Goal: Information Seeking & Learning: Learn about a topic

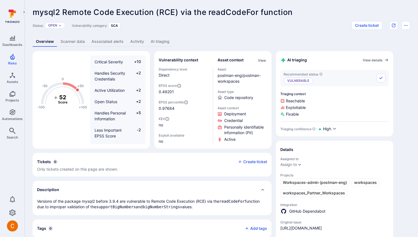
click at [165, 43] on link "AI triaging" at bounding box center [159, 42] width 25 height 10
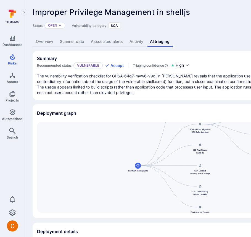
click at [225, 52] on section "Summary Recommended status: Vulnerable Accept Triaging confidence : High The vu…" at bounding box center [212, 75] width 358 height 49
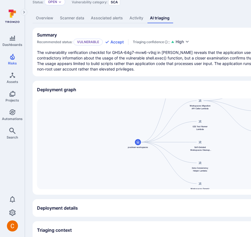
scroll to position [24, 0]
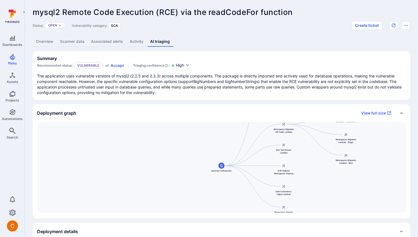
click at [250, 66] on div "Summary Recommended status: Vulnerable Accept Triaging confidence : High" at bounding box center [221, 62] width 369 height 13
